Goal: Task Accomplishment & Management: Use online tool/utility

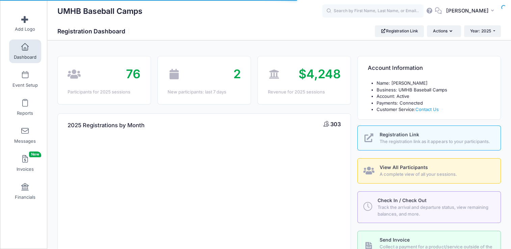
select select
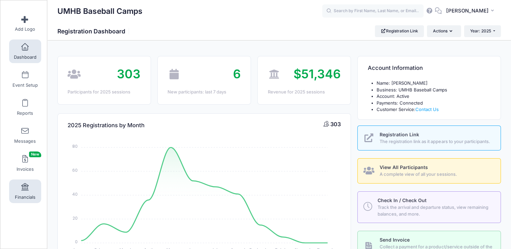
click at [25, 184] on span at bounding box center [25, 187] width 0 height 7
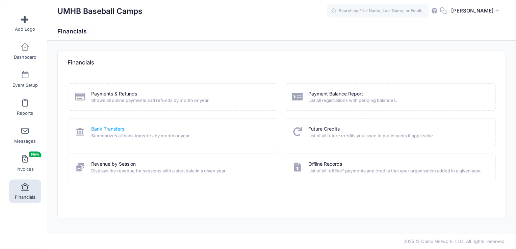
click at [111, 129] on link "Bank Transfers" at bounding box center [107, 129] width 33 height 7
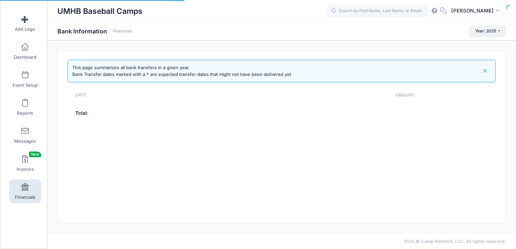
select select "10"
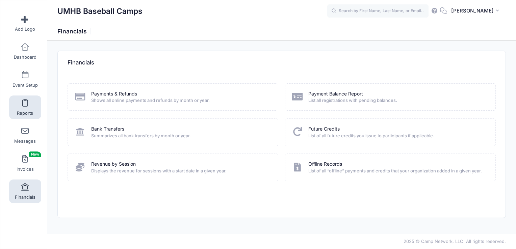
click at [24, 107] on link "Reports" at bounding box center [25, 108] width 32 height 24
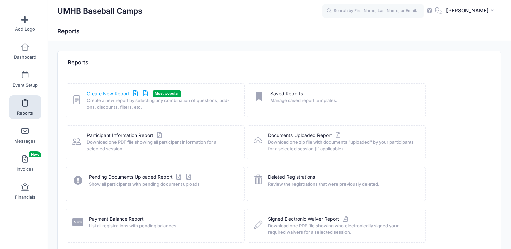
click at [118, 94] on link "Create New Report" at bounding box center [118, 94] width 63 height 7
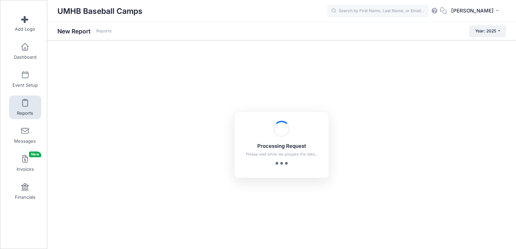
checkbox input "true"
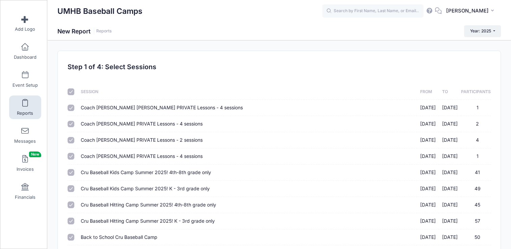
click at [73, 93] on input "checkbox" at bounding box center [71, 91] width 7 height 7
checkbox input "false"
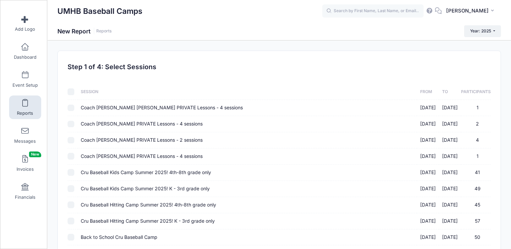
checkbox input "false"
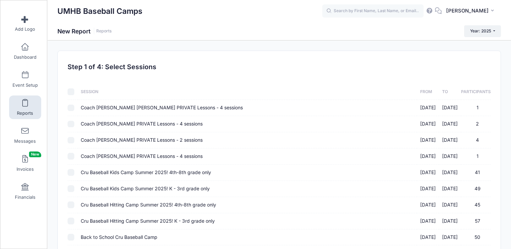
checkbox input "false"
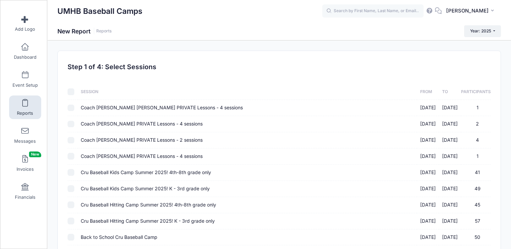
checkbox input "false"
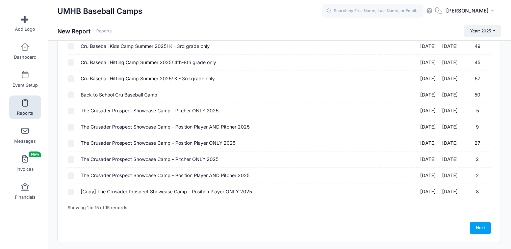
scroll to position [160, 0]
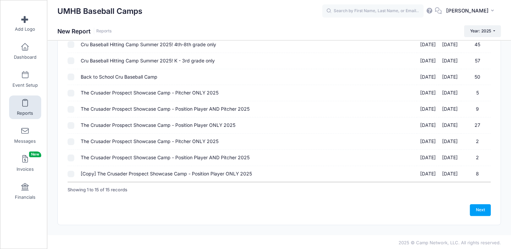
click at [71, 93] on input "The Crusader Prospect Showcase Camp - Pitcher ONLY 2025 10/12/2025 - 10/12/2025…" at bounding box center [71, 93] width 7 height 7
checkbox input "true"
click at [70, 110] on input "The Crusader Prospect Showcase Camp - Position Player AND Pitcher 2025 10/12/20…" at bounding box center [71, 109] width 7 height 7
checkbox input "true"
click at [70, 122] on input "The Crusader Prospect Showcase Camp - Position Player ONLY 2025 10/12/2025 - 10…" at bounding box center [71, 125] width 7 height 7
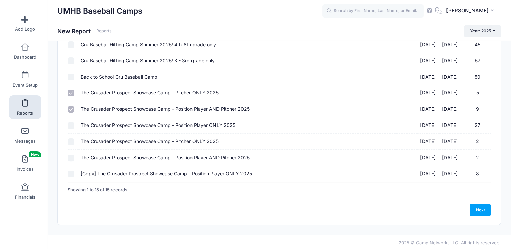
checkbox input "true"
click at [478, 208] on link "Next" at bounding box center [480, 209] width 21 height 11
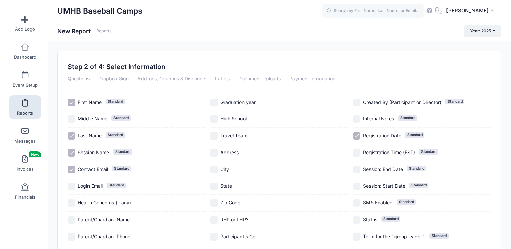
click at [73, 153] on input "Session Name Standard" at bounding box center [72, 153] width 8 height 8
checkbox input "true"
click at [71, 172] on input "Contact Email Standard" at bounding box center [72, 170] width 8 height 8
checkbox input "false"
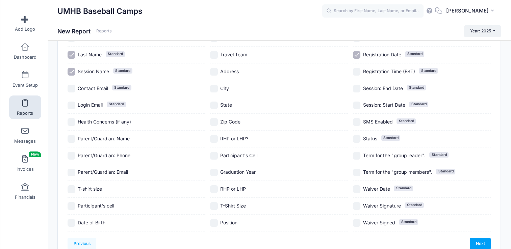
scroll to position [82, 0]
click at [71, 186] on input "T-shirt size" at bounding box center [72, 189] width 8 height 8
checkbox input "true"
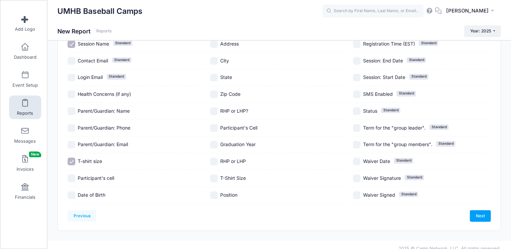
scroll to position [115, 0]
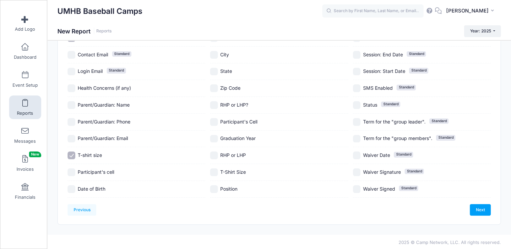
click at [213, 174] on input "T-Shirt Size" at bounding box center [214, 173] width 8 height 8
checkbox input "true"
click at [479, 210] on link "Next" at bounding box center [480, 209] width 21 height 11
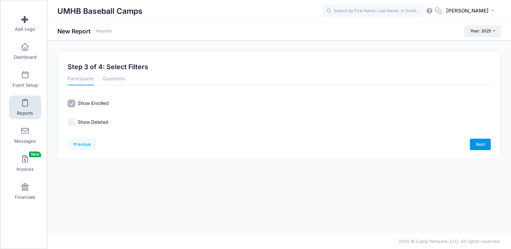
scroll to position [0, 0]
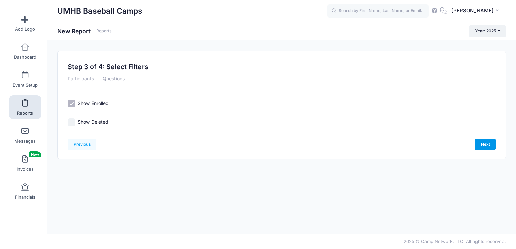
click at [489, 147] on link "Next" at bounding box center [485, 144] width 21 height 11
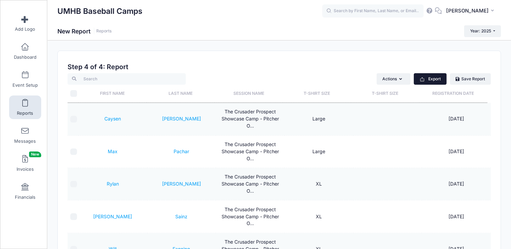
click at [426, 79] on button "Export" at bounding box center [430, 78] width 33 height 11
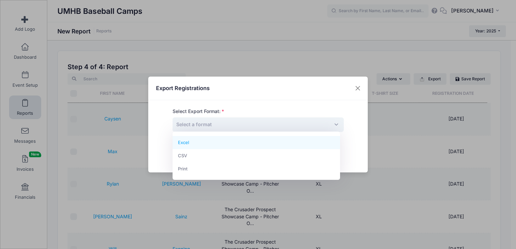
click at [319, 123] on span "Select a format" at bounding box center [258, 125] width 171 height 15
select select "excel"
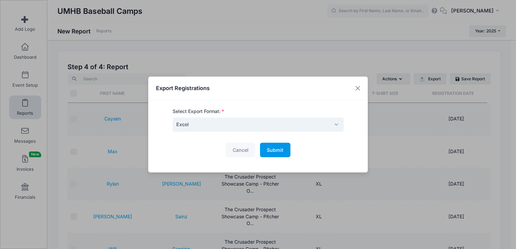
click at [268, 149] on span "Submit" at bounding box center [275, 150] width 17 height 6
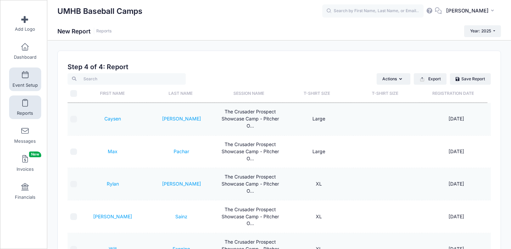
click at [25, 82] on link "Event Setup" at bounding box center [25, 80] width 32 height 24
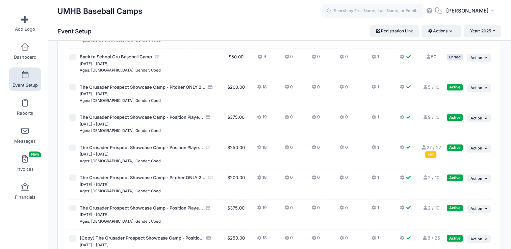
scroll to position [289, 0]
